Goal: Transaction & Acquisition: Purchase product/service

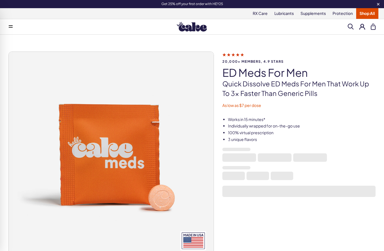
click at [194, 31] on img at bounding box center [192, 27] width 30 height 10
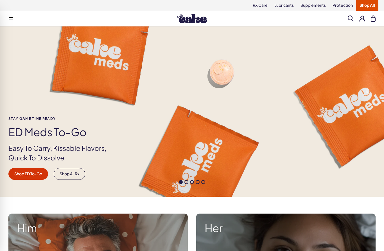
click at [14, 19] on button at bounding box center [10, 18] width 11 height 11
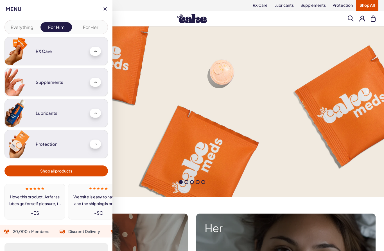
click at [24, 27] on button "Everything" at bounding box center [22, 27] width 32 height 10
click at [55, 24] on button "For Him" at bounding box center [56, 27] width 32 height 10
click at [30, 169] on span "Shop all products" at bounding box center [56, 171] width 97 height 6
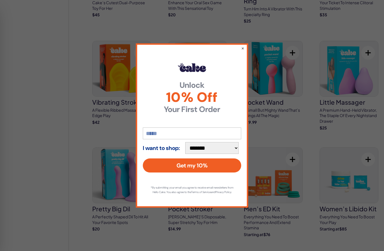
scroll to position [1584, 0]
click at [97, 197] on div "**********" at bounding box center [192, 125] width 384 height 251
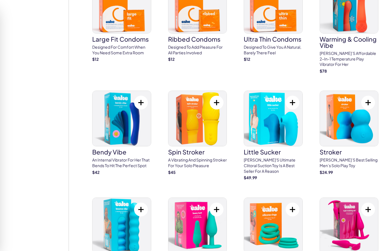
scroll to position [1213, 0]
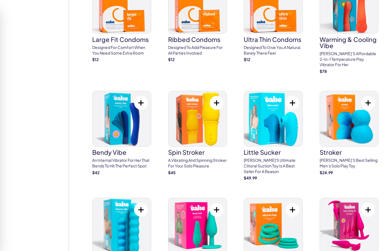
click at [180, 149] on h3 "spin stroker" at bounding box center [197, 152] width 59 height 6
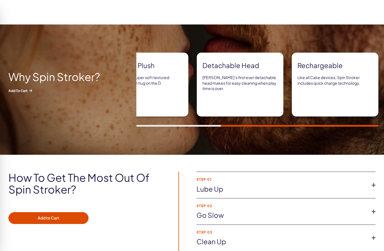
scroll to position [297, 0]
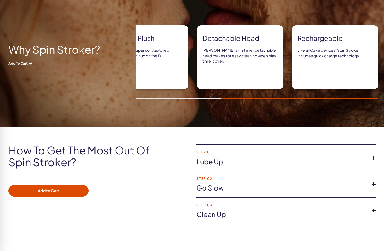
click at [201, 166] on link "Lube up" at bounding box center [282, 162] width 170 height 10
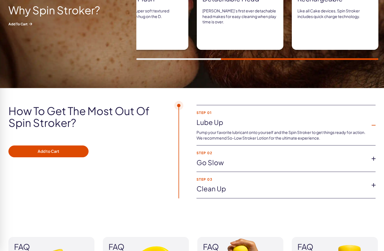
scroll to position [340, 0]
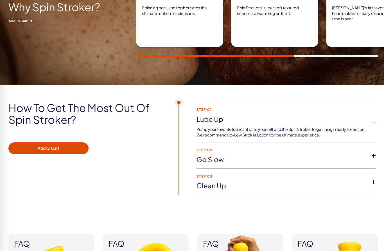
click at [204, 161] on link "Go slow" at bounding box center [282, 160] width 170 height 10
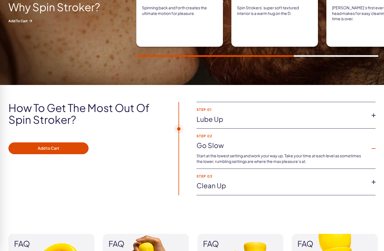
click at [200, 185] on link "Clean up" at bounding box center [282, 186] width 170 height 10
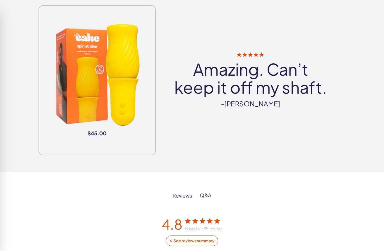
scroll to position [760, 0]
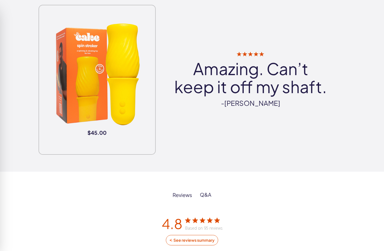
click at [67, 78] on img at bounding box center [97, 74] width 112 height 112
